Goal: Transaction & Acquisition: Obtain resource

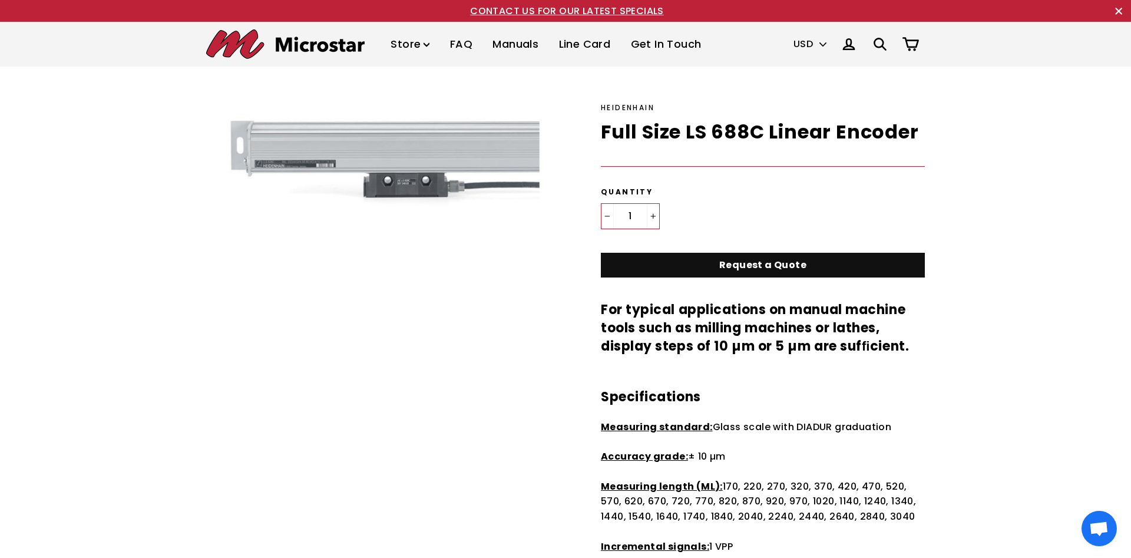
scroll to position [180, 0]
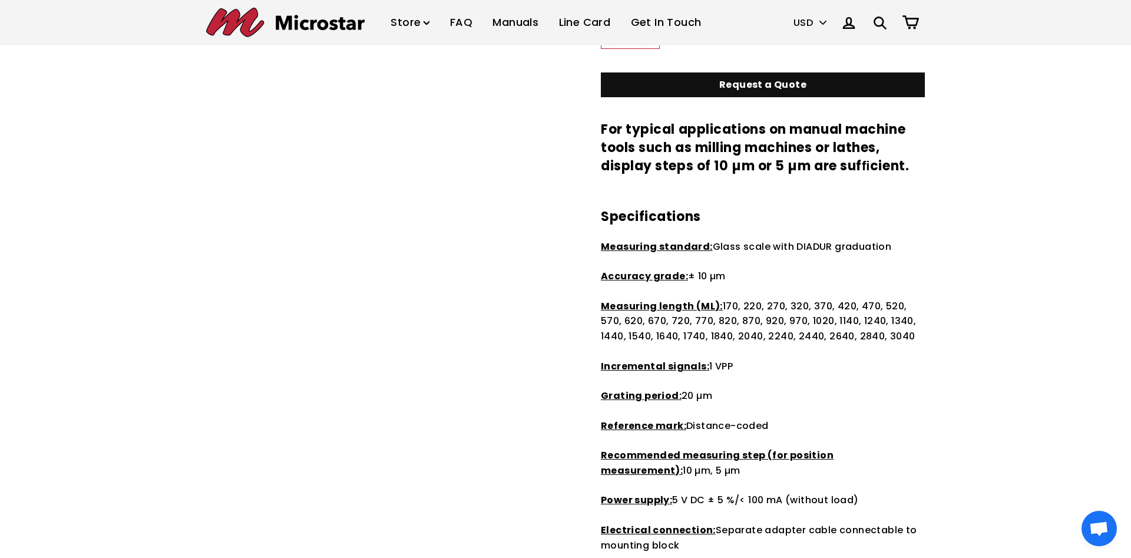
click at [779, 333] on p "Measuring length (ML): 170, 220, 270, 320, 370, 420, 470, 520, 570, 620, 670, 7…" at bounding box center [763, 321] width 324 height 45
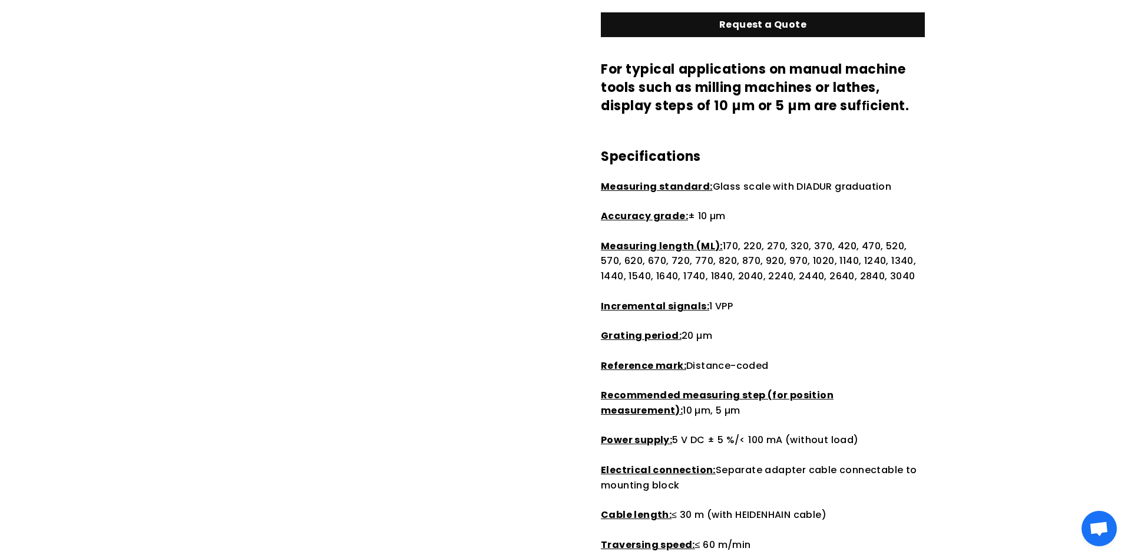
scroll to position [0, 0]
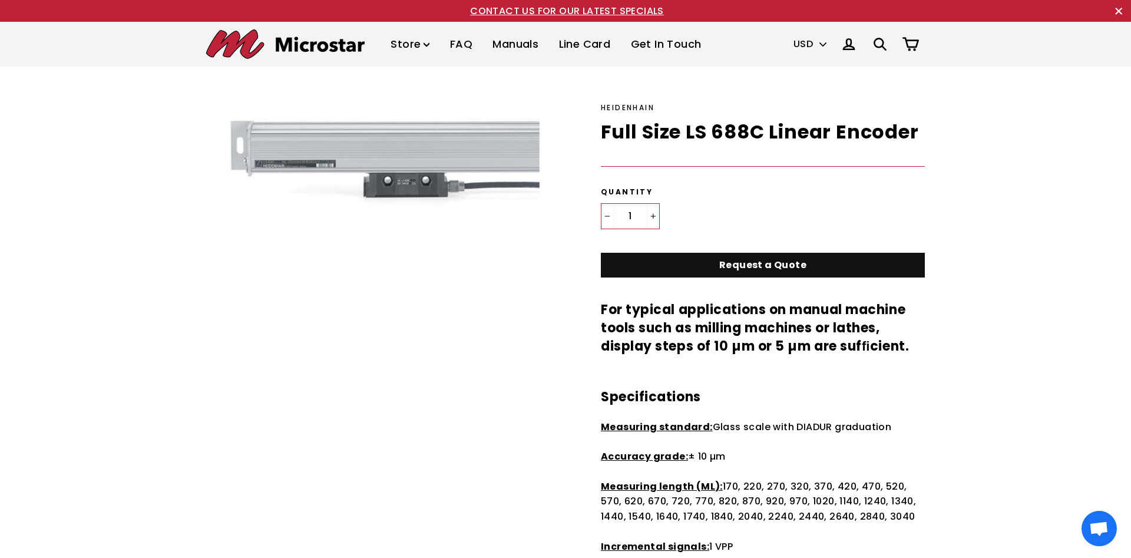
click at [295, 167] on img at bounding box center [507, 199] width 603 height 195
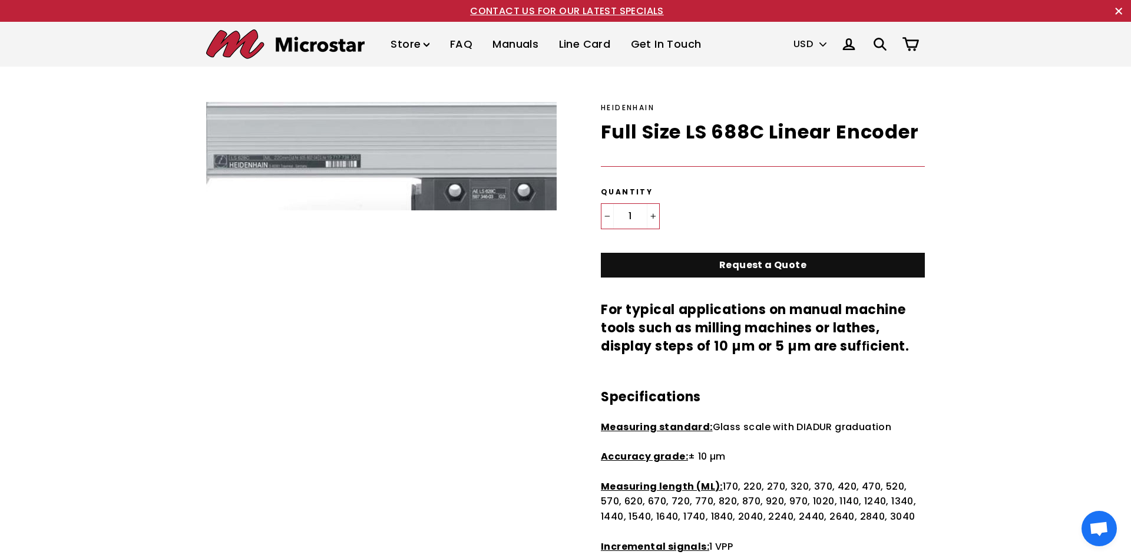
click at [295, 167] on img at bounding box center [443, 147] width 603 height 195
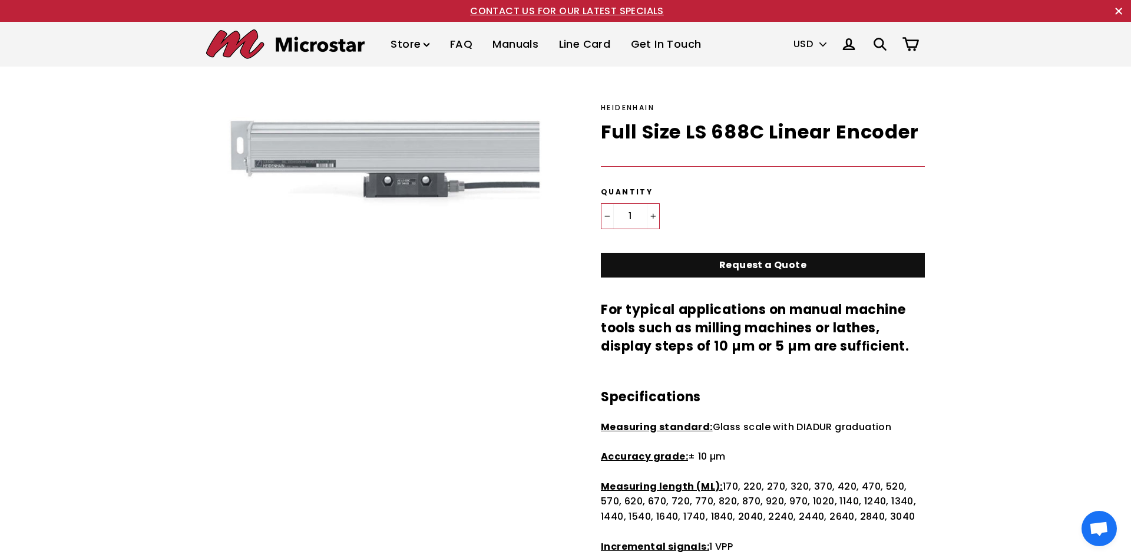
click at [295, 167] on img at bounding box center [443, 147] width 603 height 195
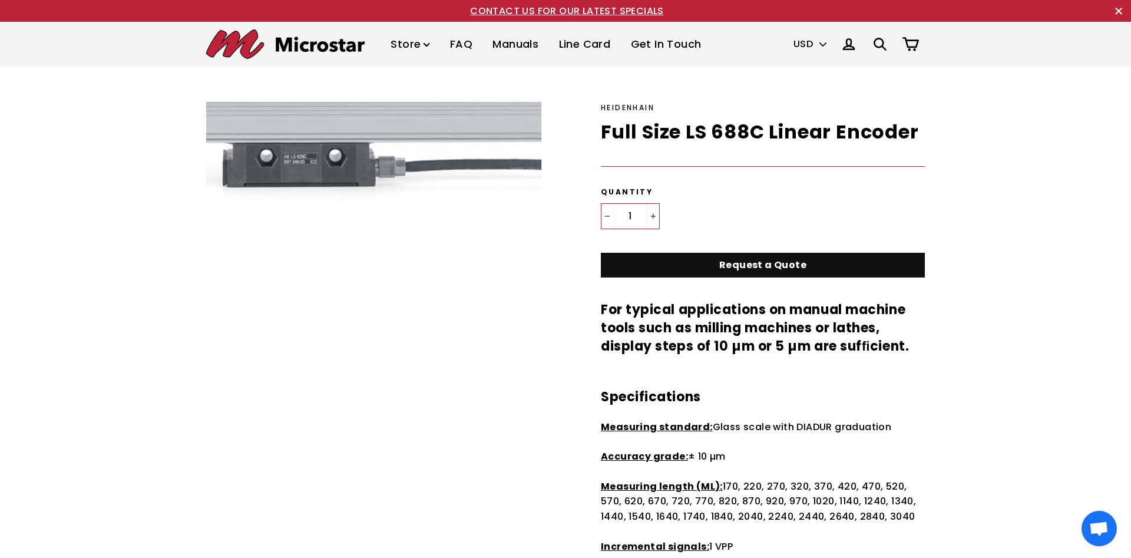
click at [779, 265] on link "Request a Quote" at bounding box center [763, 265] width 324 height 25
